Goal: Information Seeking & Learning: Learn about a topic

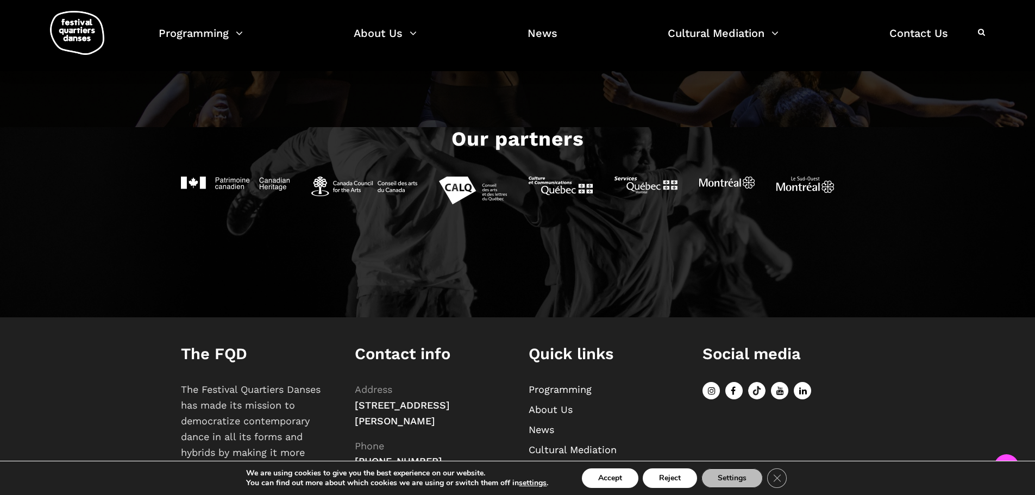
scroll to position [1347, 0]
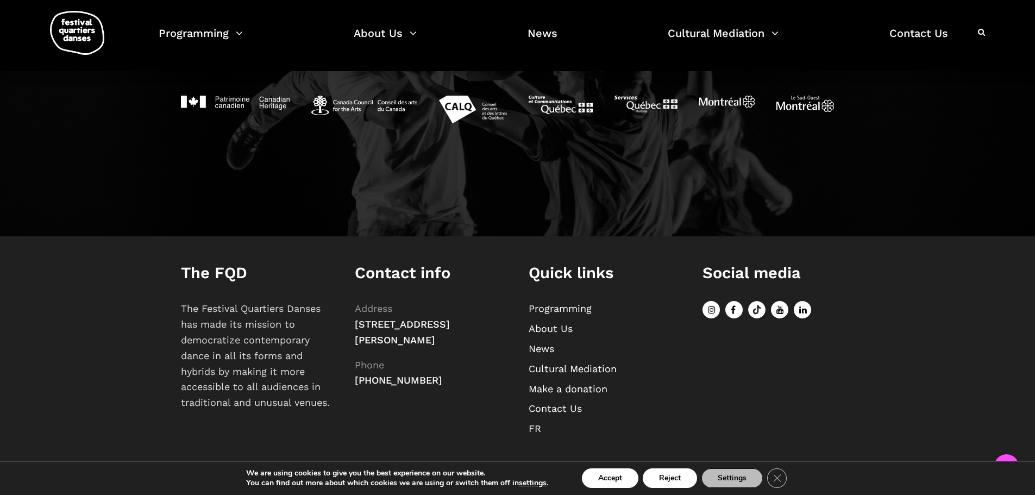
click at [565, 309] on link "Programming" at bounding box center [560, 308] width 63 height 11
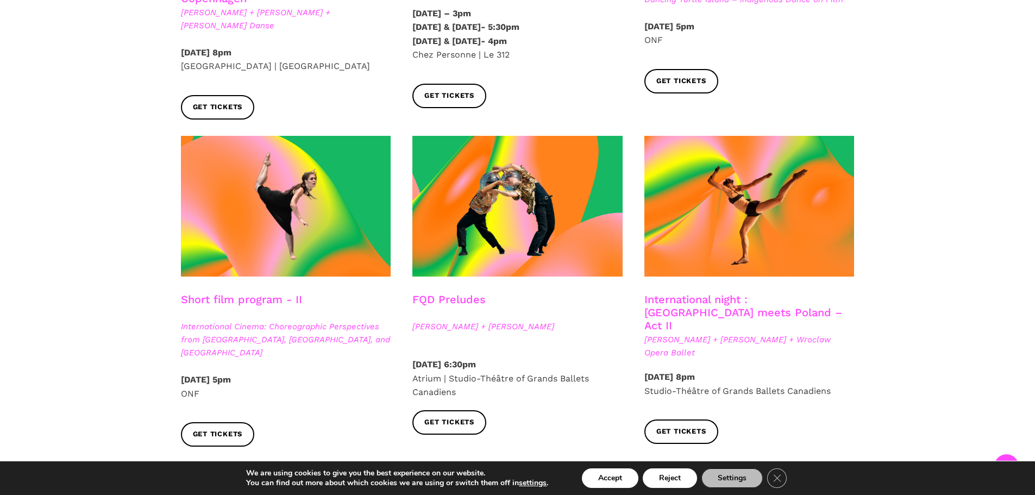
scroll to position [924, 0]
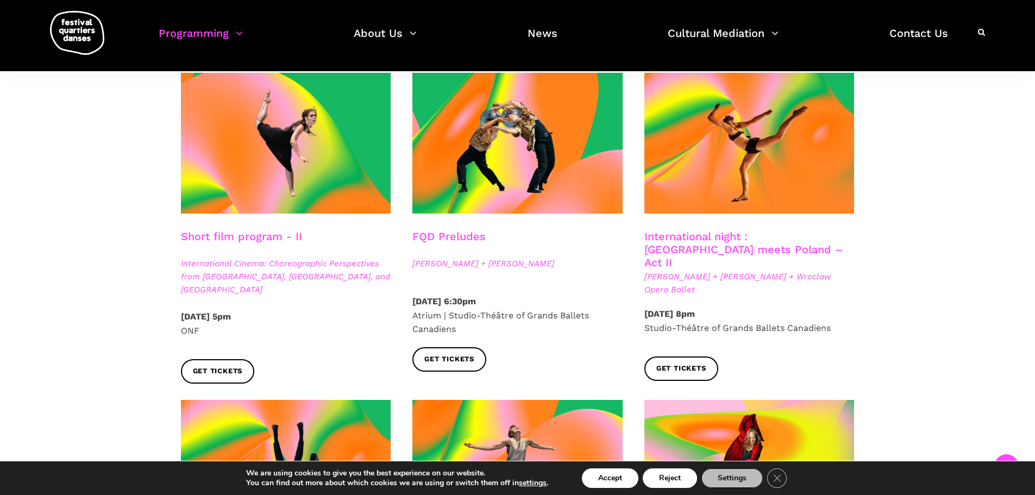
click at [255, 257] on span "International Cinema: Choreographic Perspectives from Poland, Brighton, and Mon…" at bounding box center [286, 276] width 210 height 39
click at [252, 230] on h3 "Short film program - II" at bounding box center [241, 243] width 121 height 27
click at [226, 230] on h3 "Short film program - II" at bounding box center [241, 243] width 121 height 27
click at [222, 366] on span "Get tickets" at bounding box center [218, 371] width 50 height 11
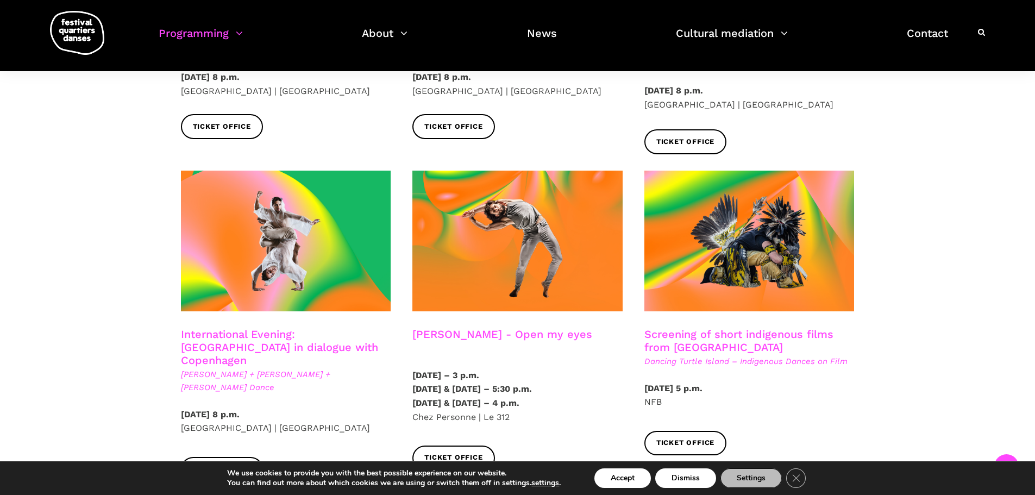
scroll to position [598, 0]
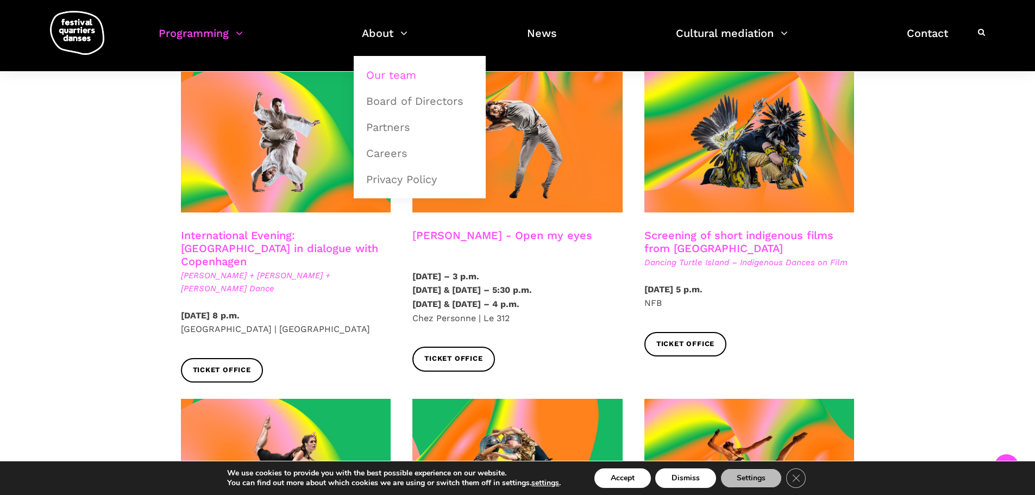
click at [395, 74] on font "Our team" at bounding box center [391, 74] width 50 height 13
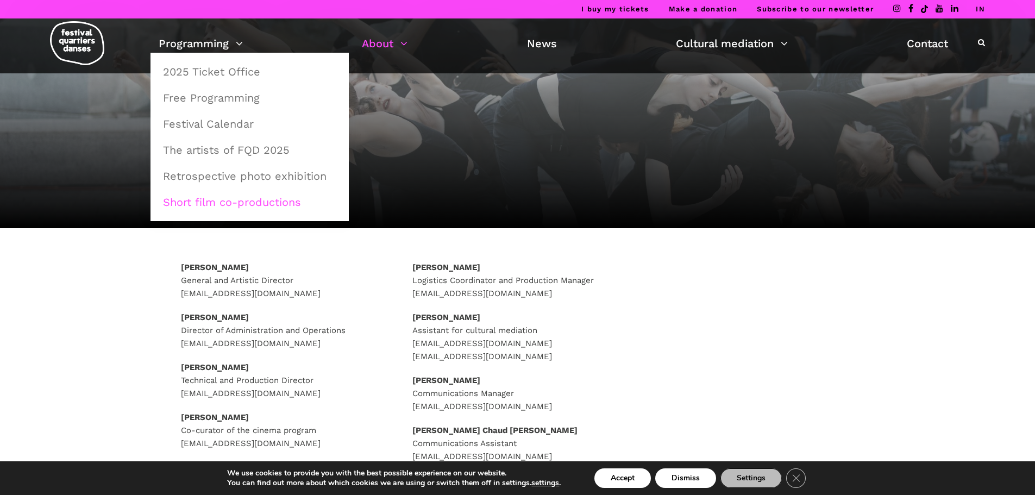
click at [220, 203] on font "Short film co-productions" at bounding box center [232, 202] width 138 height 13
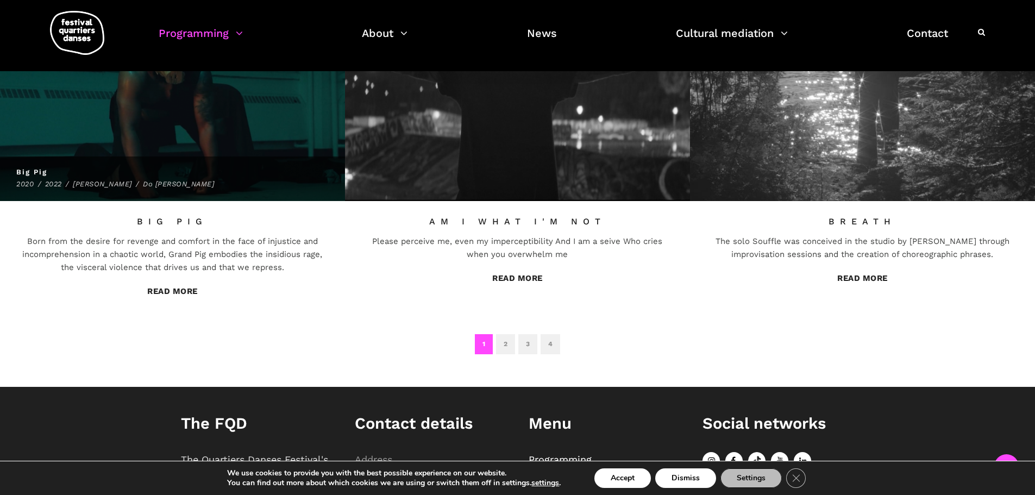
scroll to position [1020, 0]
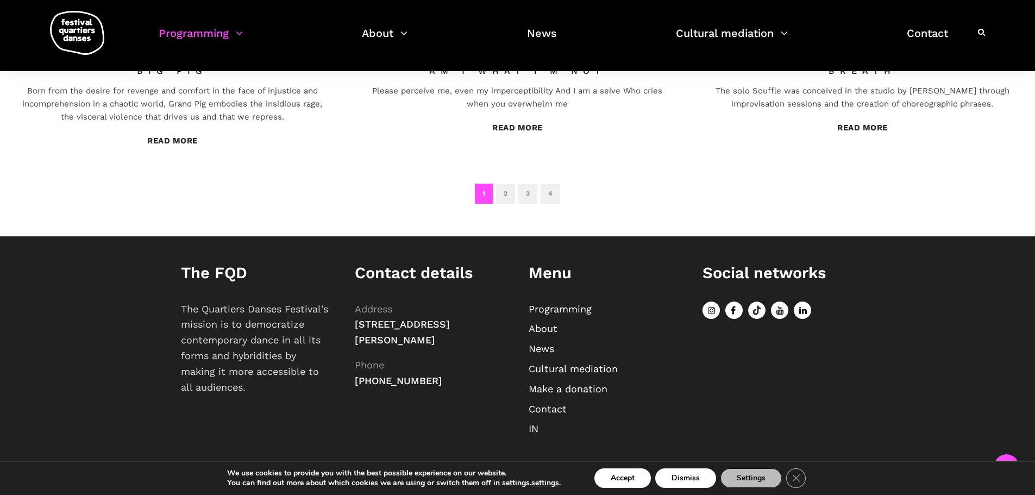
click at [541, 349] on font "News" at bounding box center [542, 348] width 26 height 11
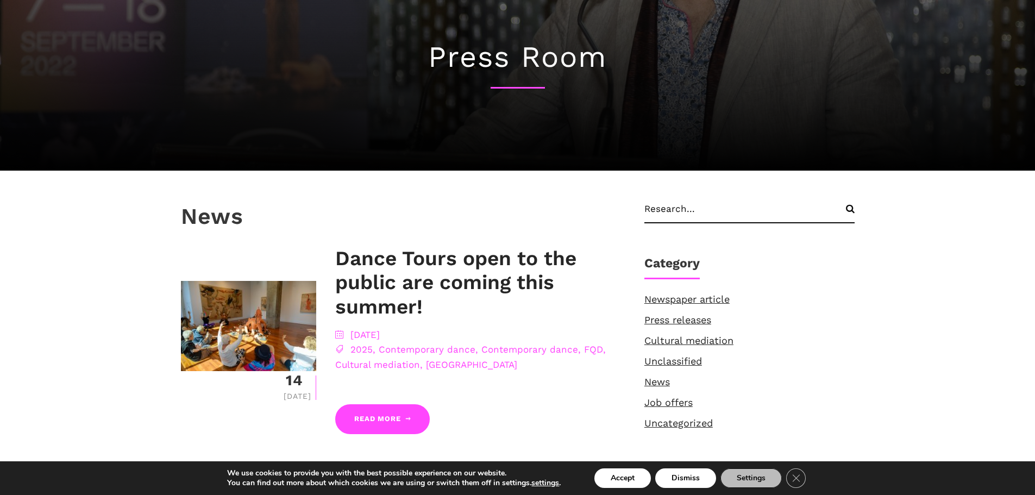
scroll to position [163, 0]
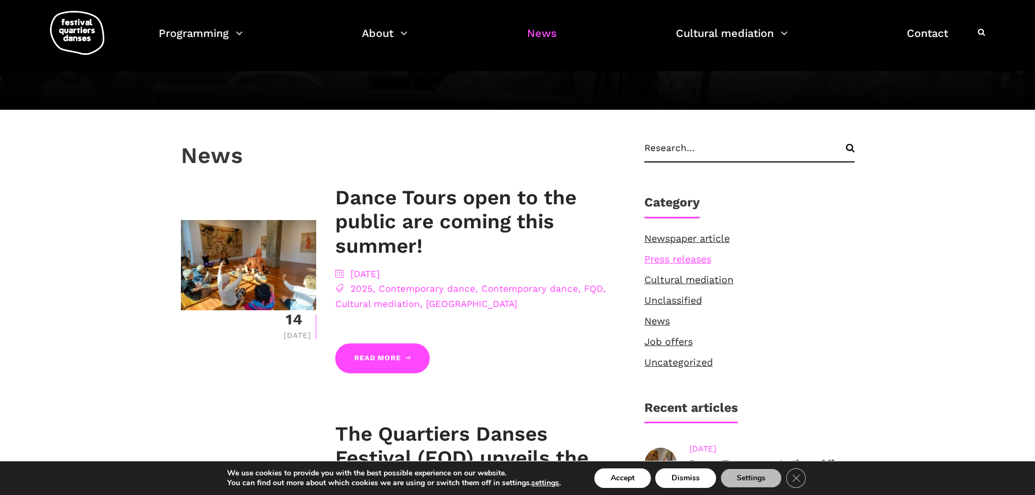
click at [679, 258] on font "Press releases" at bounding box center [677, 258] width 67 height 11
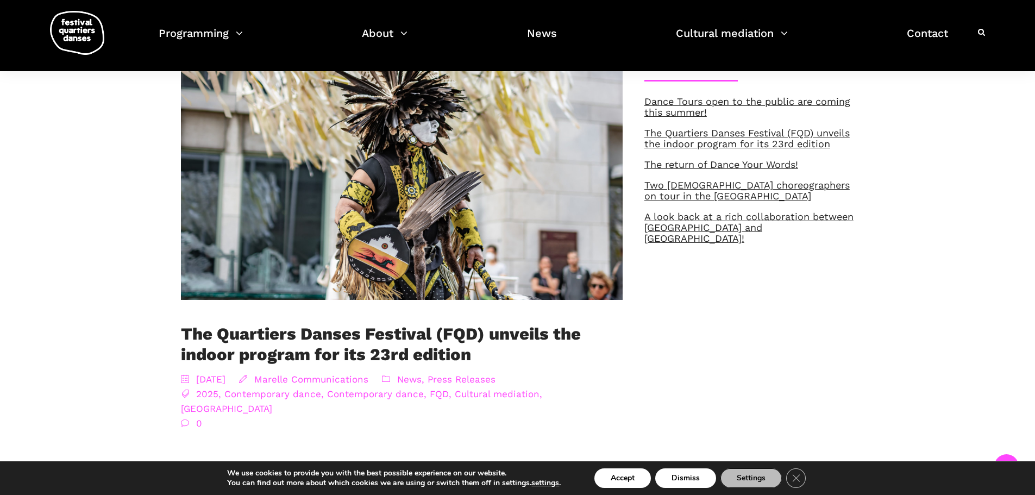
scroll to position [272, 0]
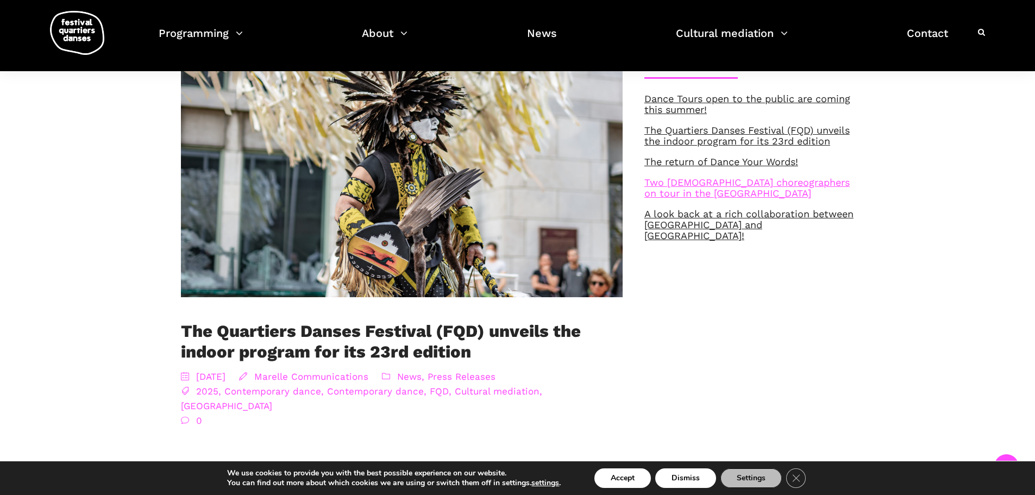
click at [709, 183] on font "Two [DEMOGRAPHIC_DATA] choreographers on tour in the [GEOGRAPHIC_DATA]" at bounding box center [746, 188] width 205 height 22
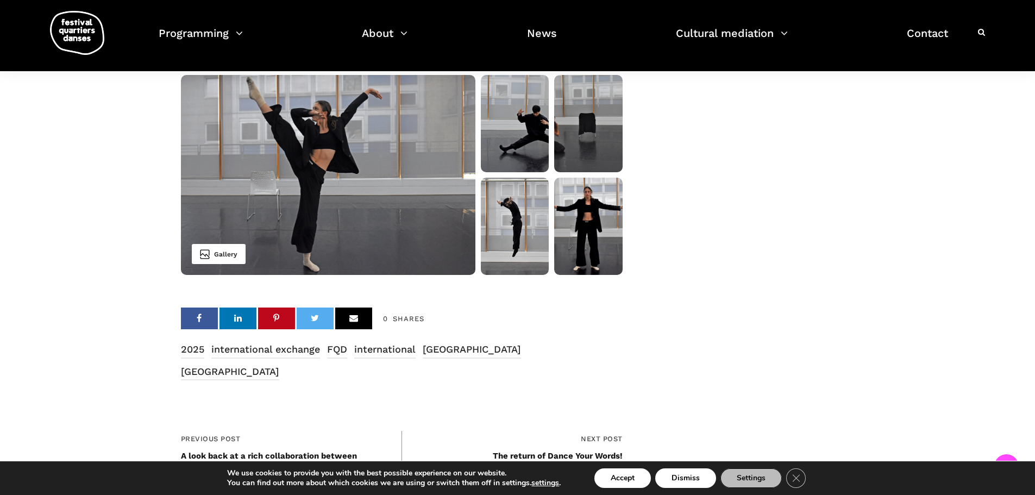
scroll to position [956, 0]
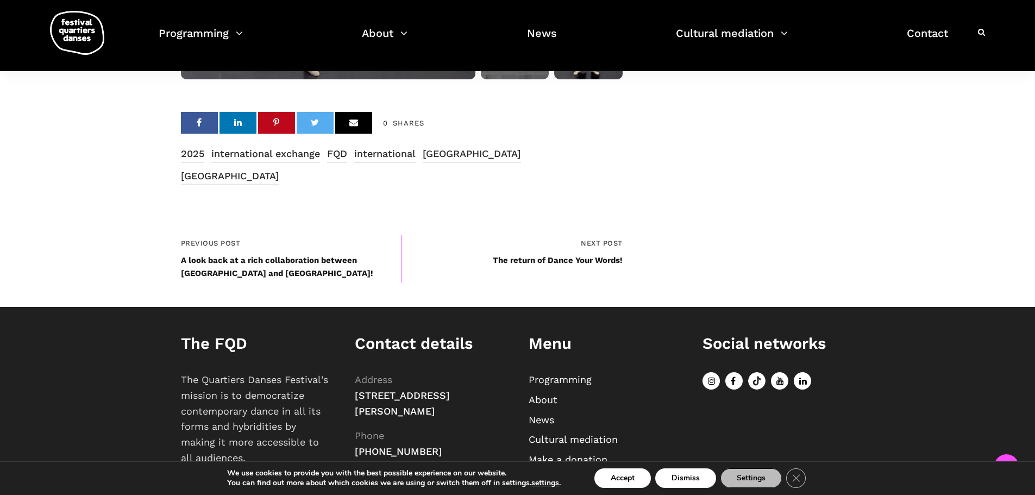
click at [273, 255] on font "A look back at a rich collaboration between Quebec and Poland!" at bounding box center [277, 266] width 192 height 23
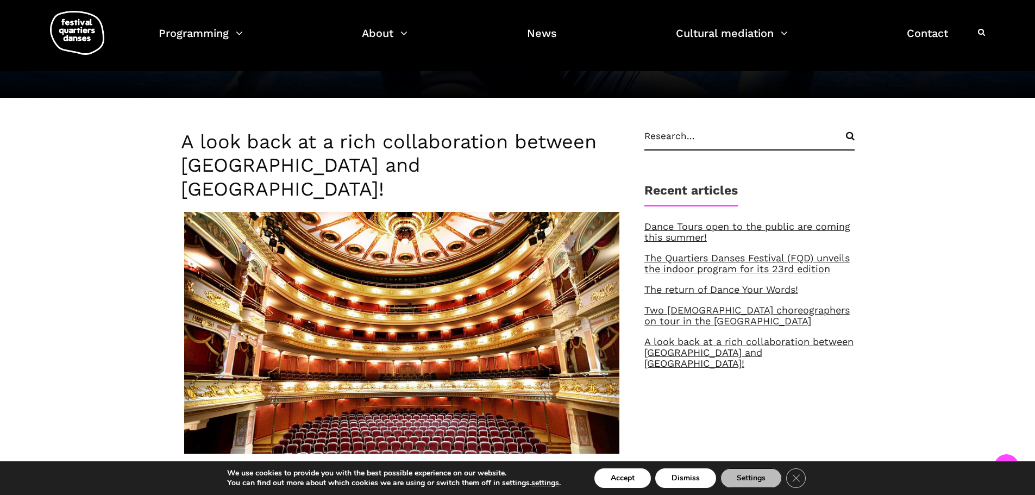
scroll to position [217, 0]
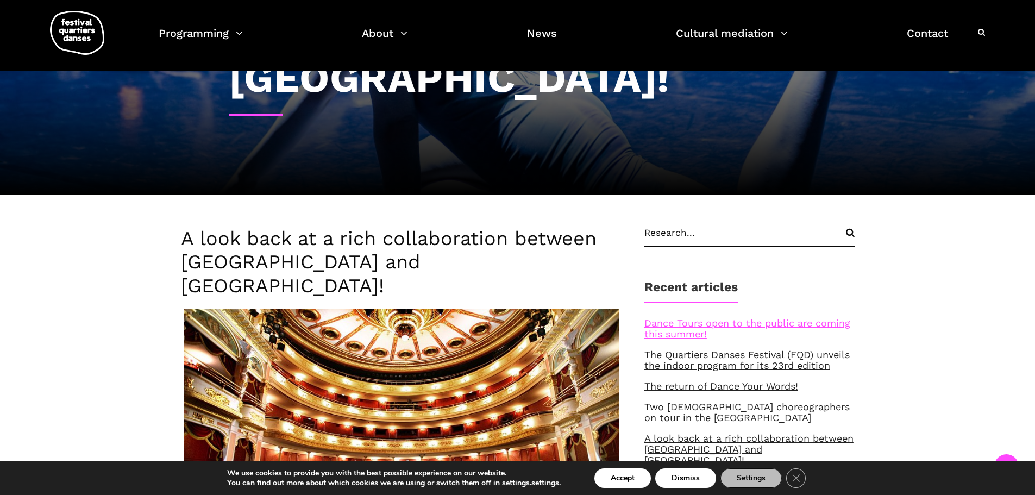
click at [684, 317] on font "Dance Tours open to the public are coming this summer!" at bounding box center [747, 328] width 206 height 22
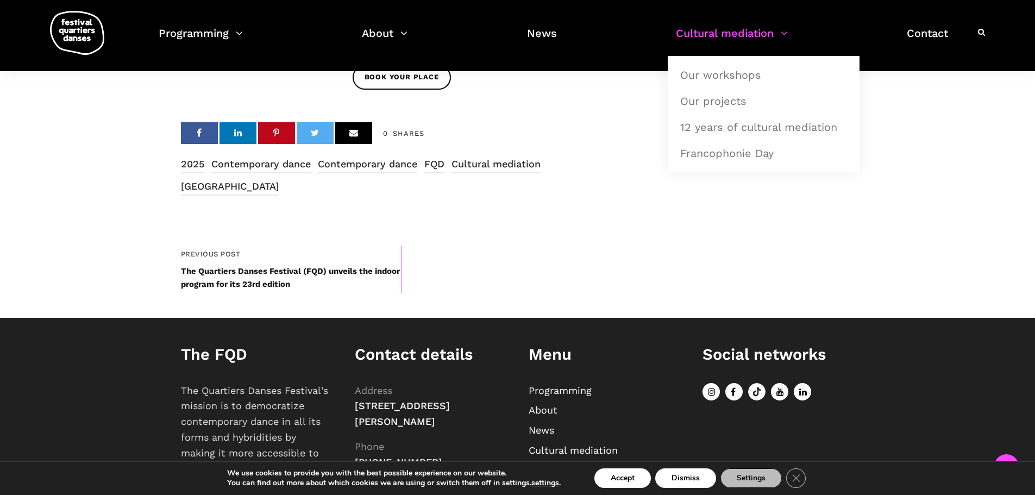
scroll to position [991, 0]
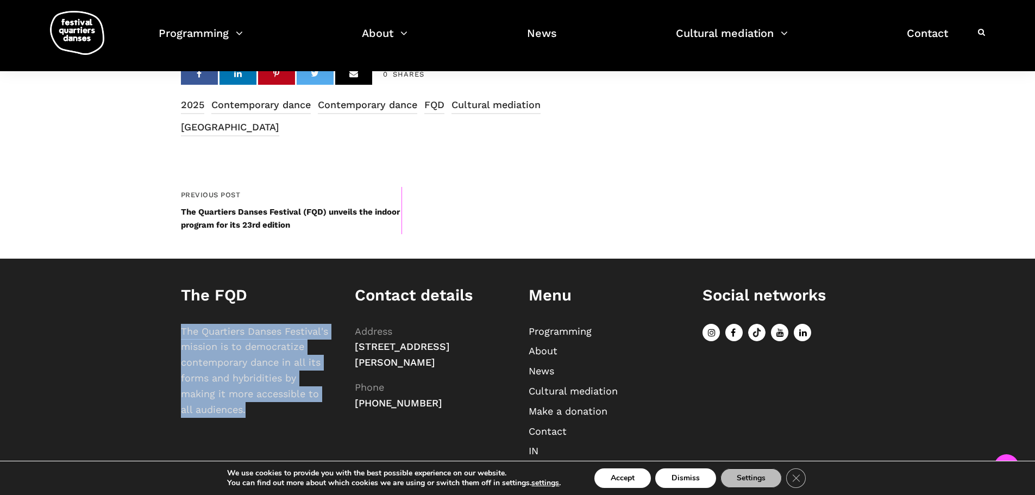
drag, startPoint x: 249, startPoint y: 386, endPoint x: 181, endPoint y: 312, distance: 100.4
click at [181, 324] on p "The Quartiers Danses Festival's mission is to democratize contemporary dance in…" at bounding box center [257, 371] width 152 height 94
copy font "The Quartiers Danses Festival's mission is to democratize contemporary dance in…"
click at [83, 24] on img at bounding box center [77, 33] width 54 height 44
